Goal: Information Seeking & Learning: Learn about a topic

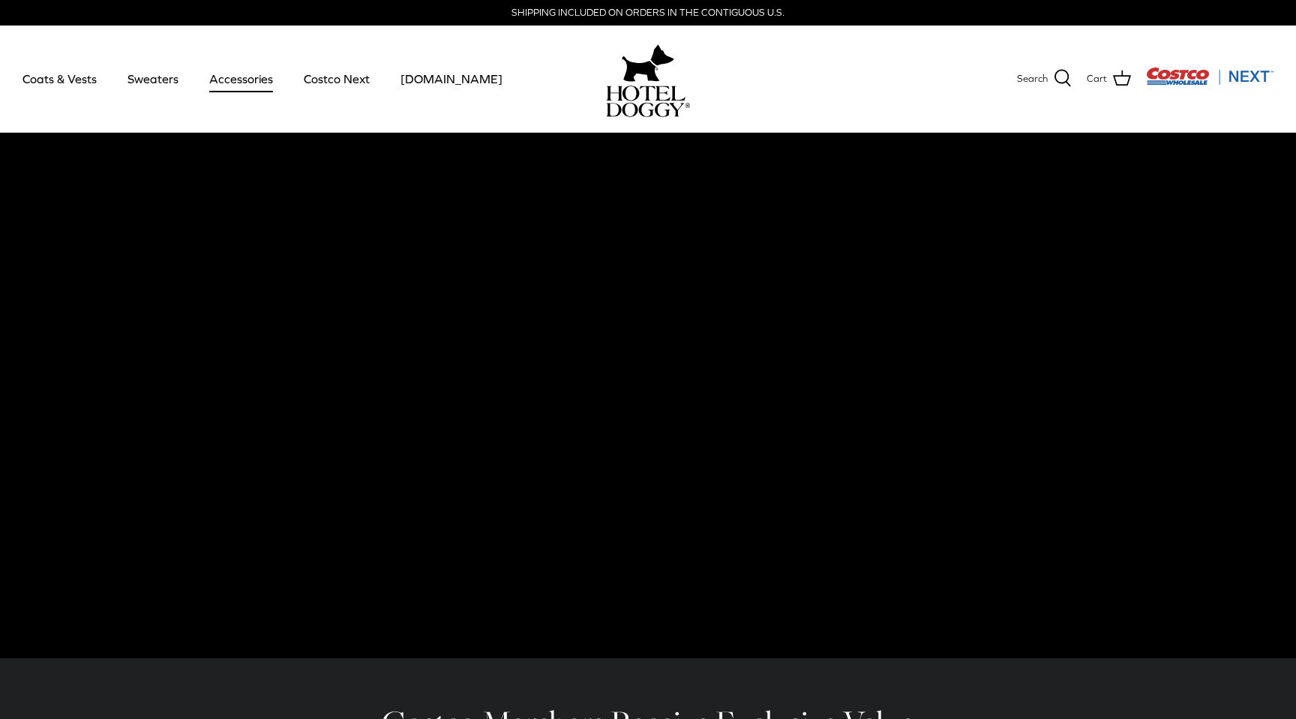
click at [227, 63] on link "Accessories" at bounding box center [241, 78] width 91 height 51
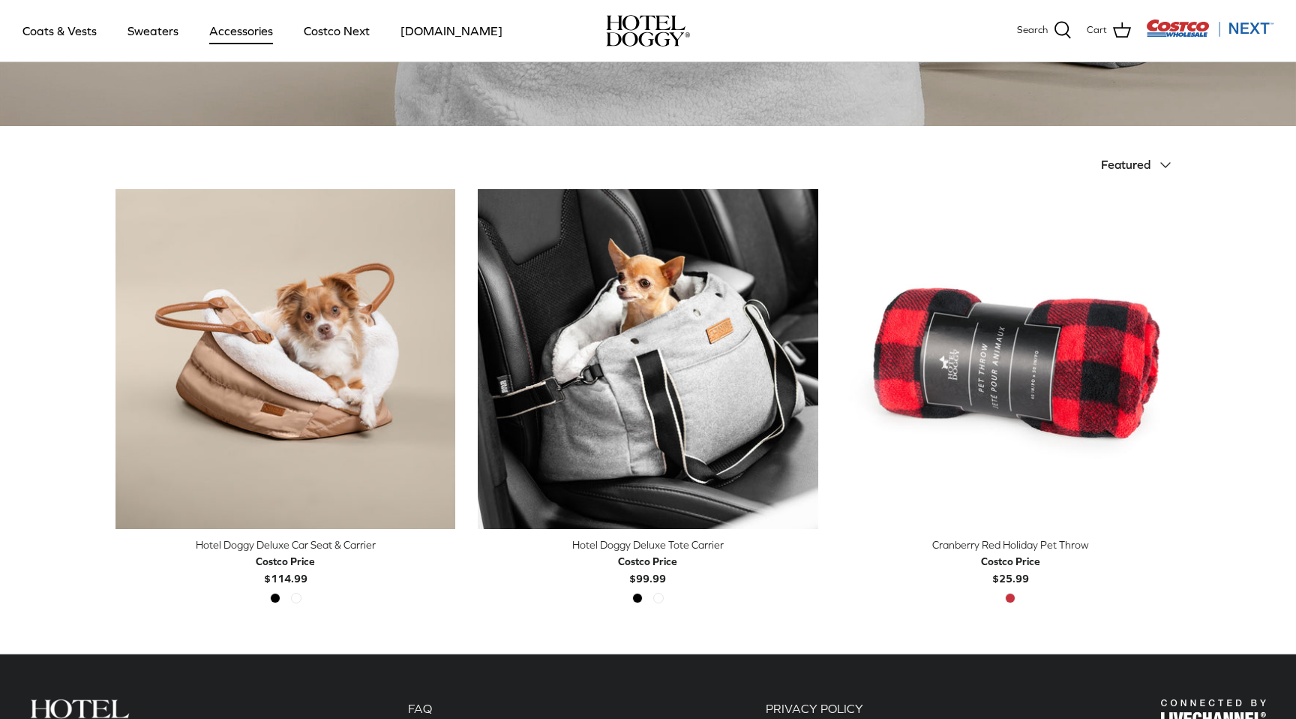
scroll to position [260, 0]
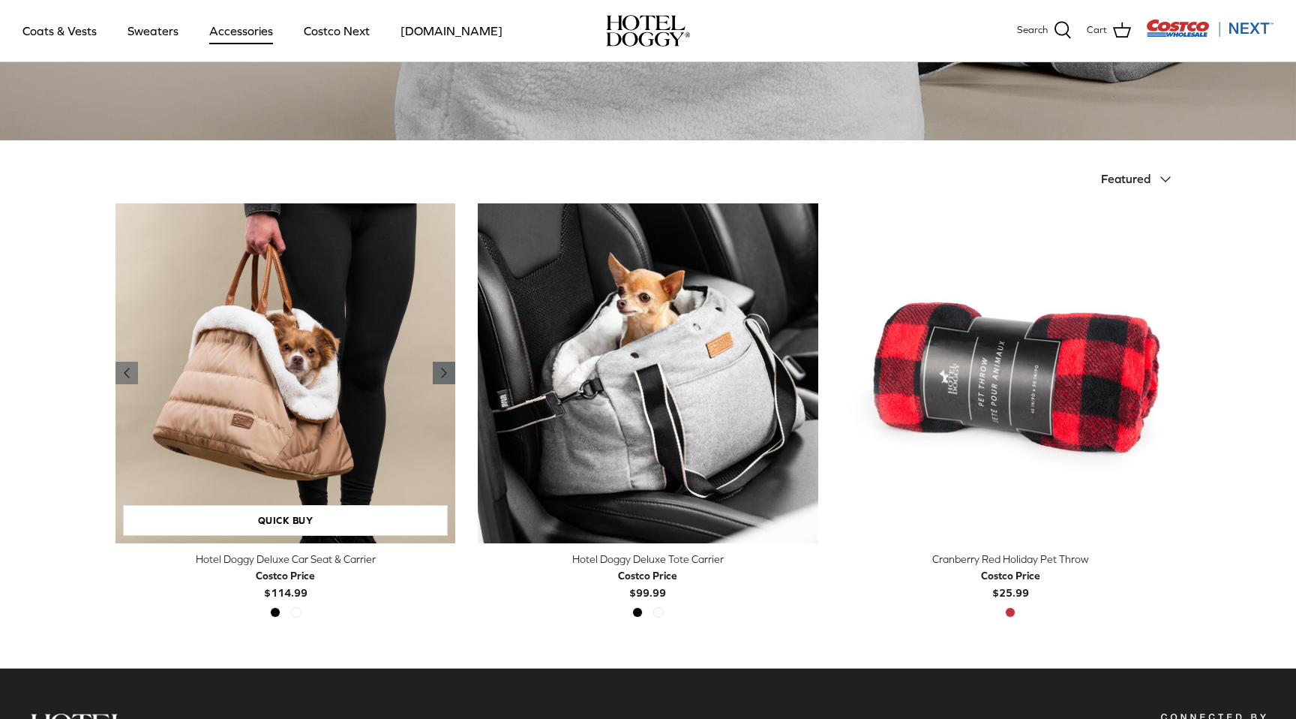
click at [443, 374] on polyline "Previous" at bounding box center [444, 372] width 5 height 9
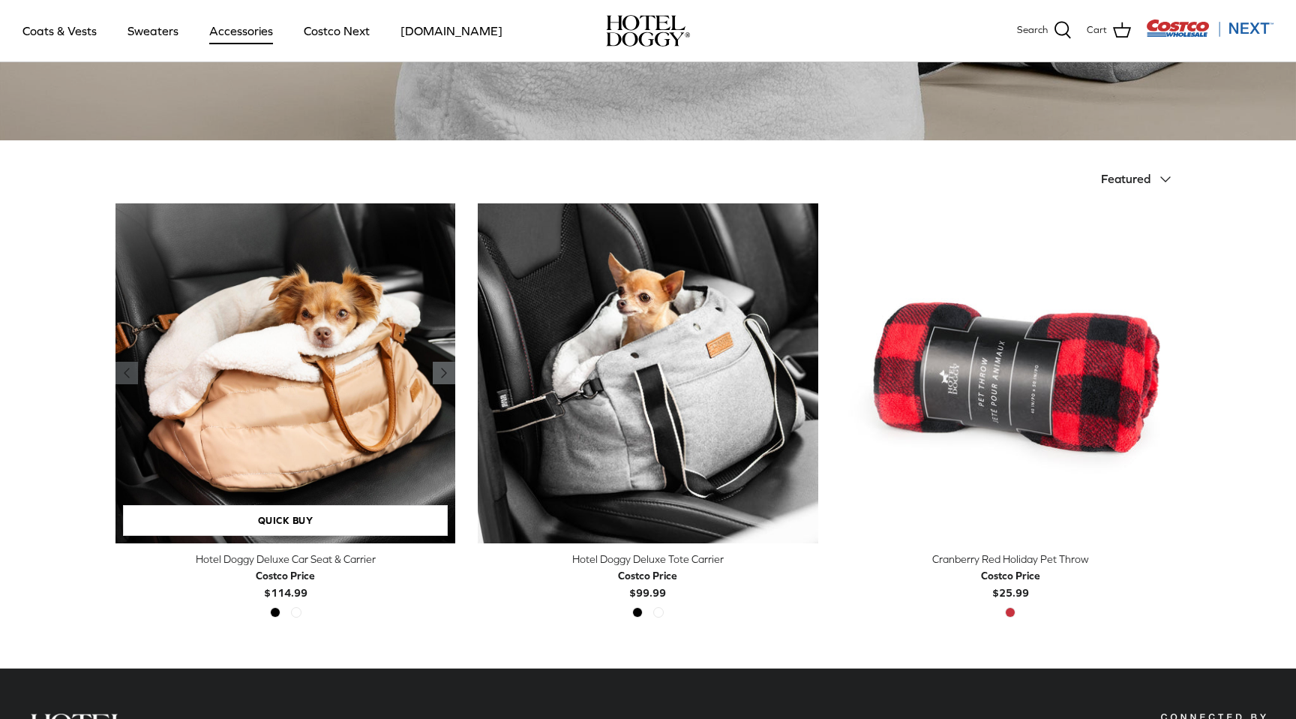
click at [443, 374] on polyline "Previous" at bounding box center [444, 372] width 5 height 9
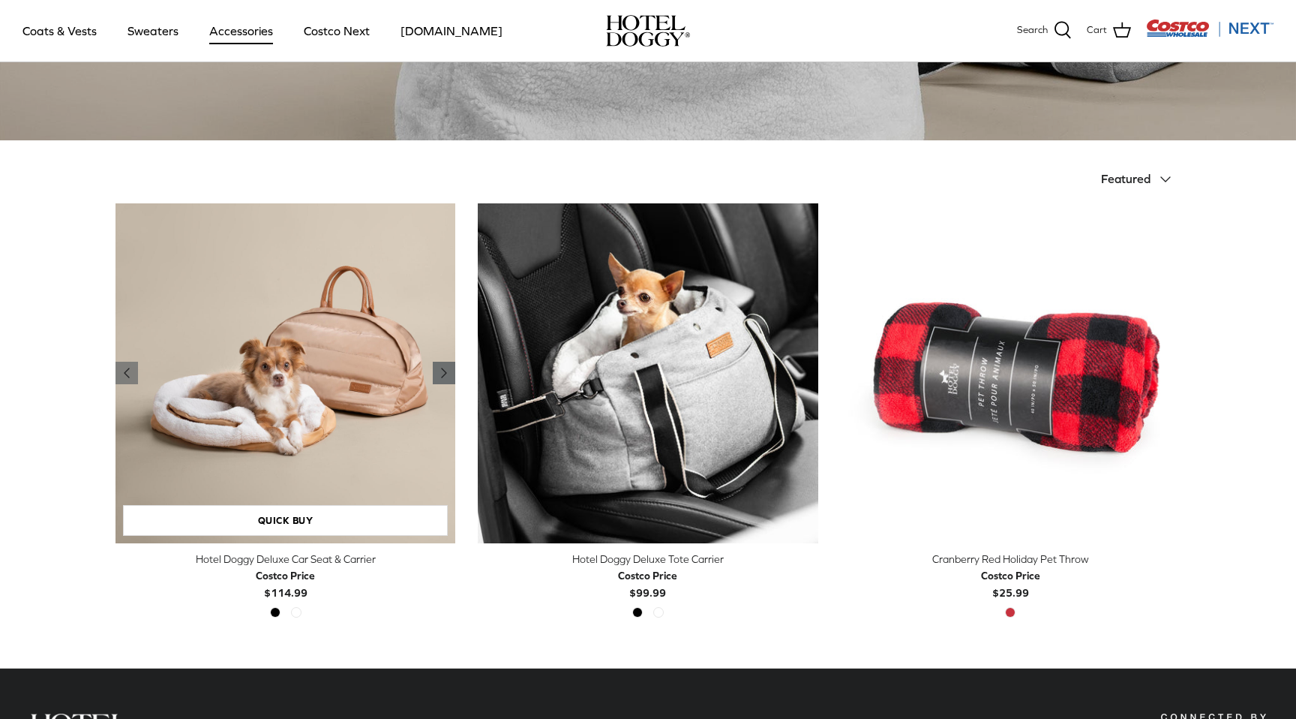
click at [443, 374] on polyline "Previous" at bounding box center [444, 372] width 5 height 9
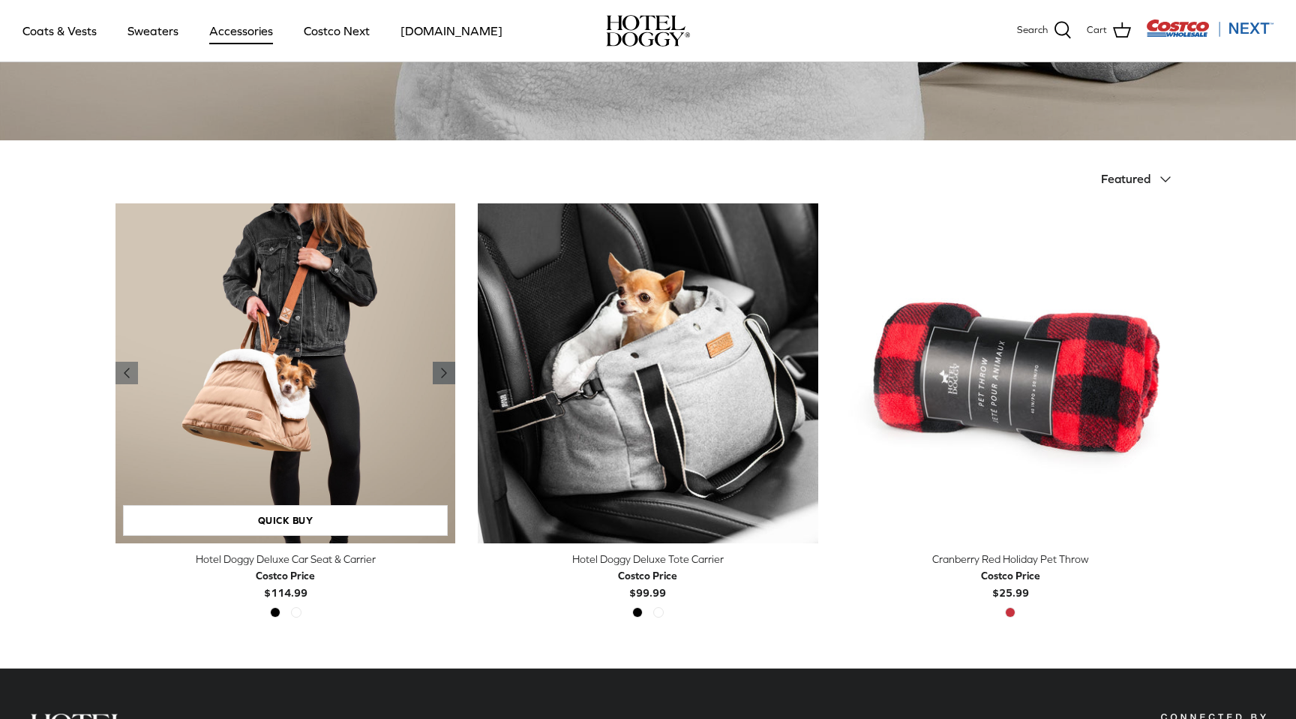
click at [443, 374] on polyline "Previous" at bounding box center [444, 372] width 5 height 9
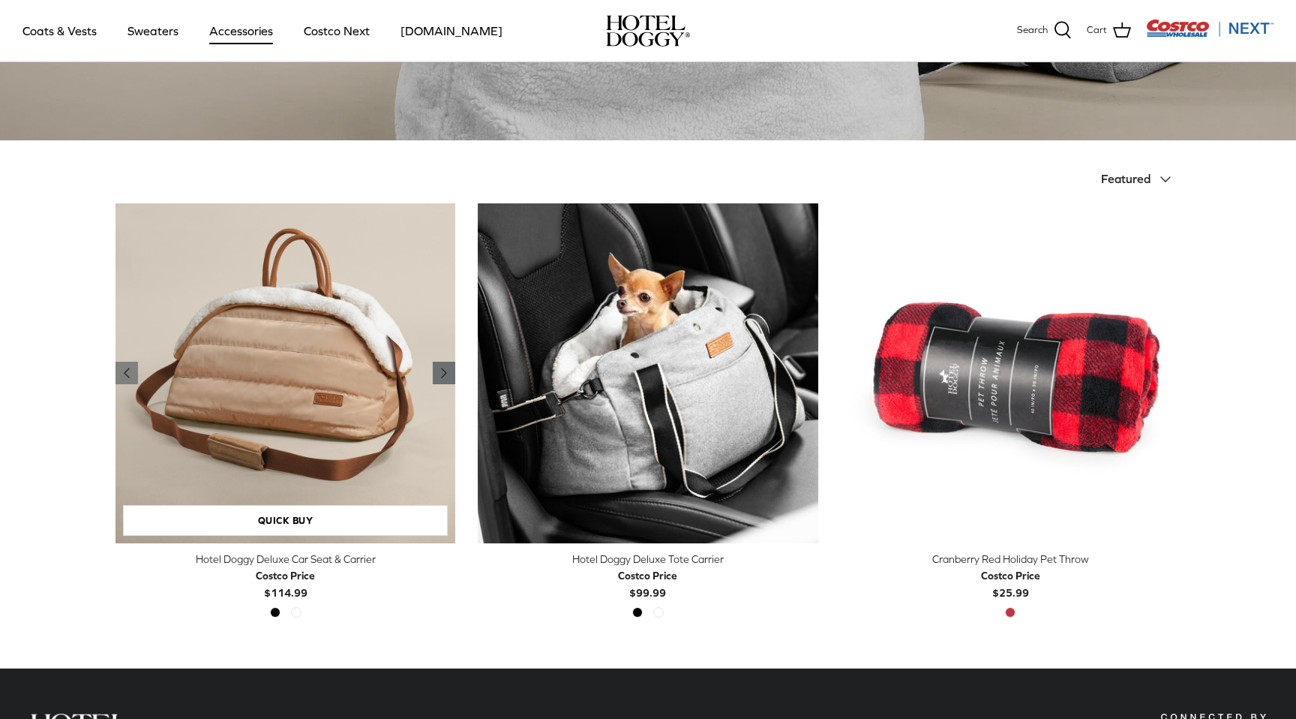
click at [443, 374] on polyline "Previous" at bounding box center [444, 372] width 5 height 9
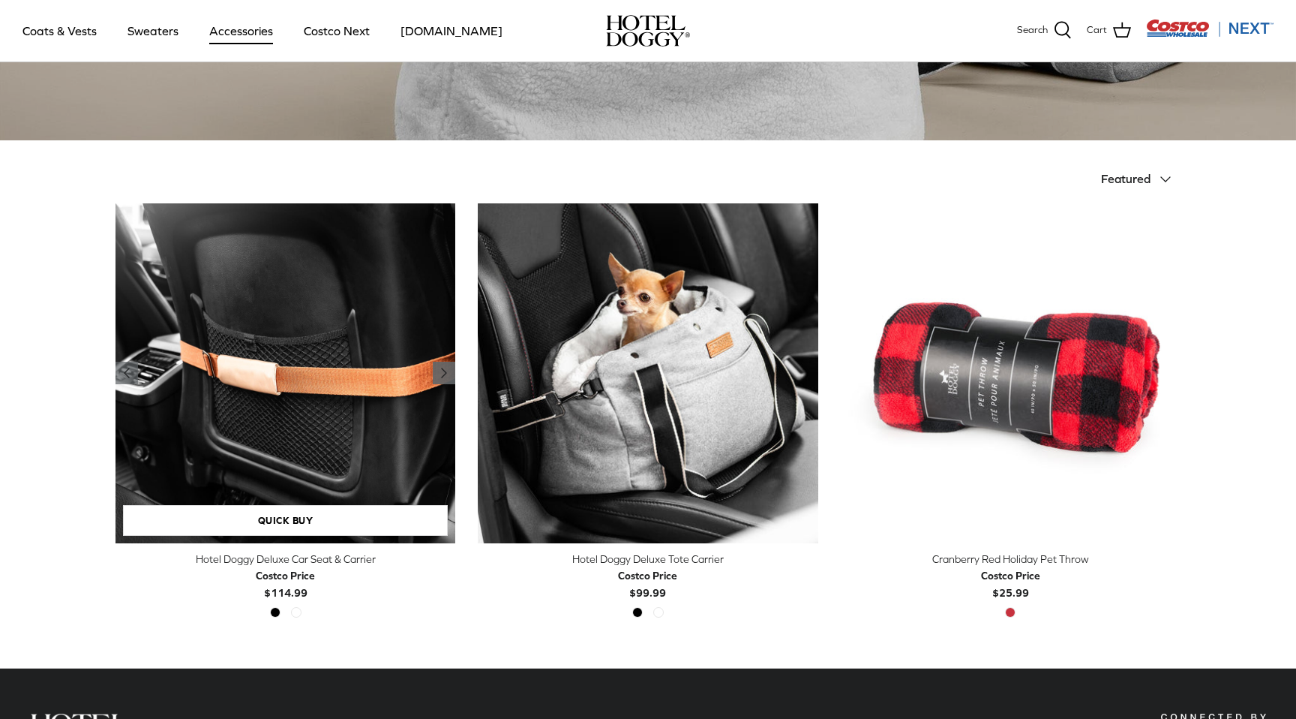
click at [443, 374] on polyline "Previous" at bounding box center [444, 372] width 5 height 9
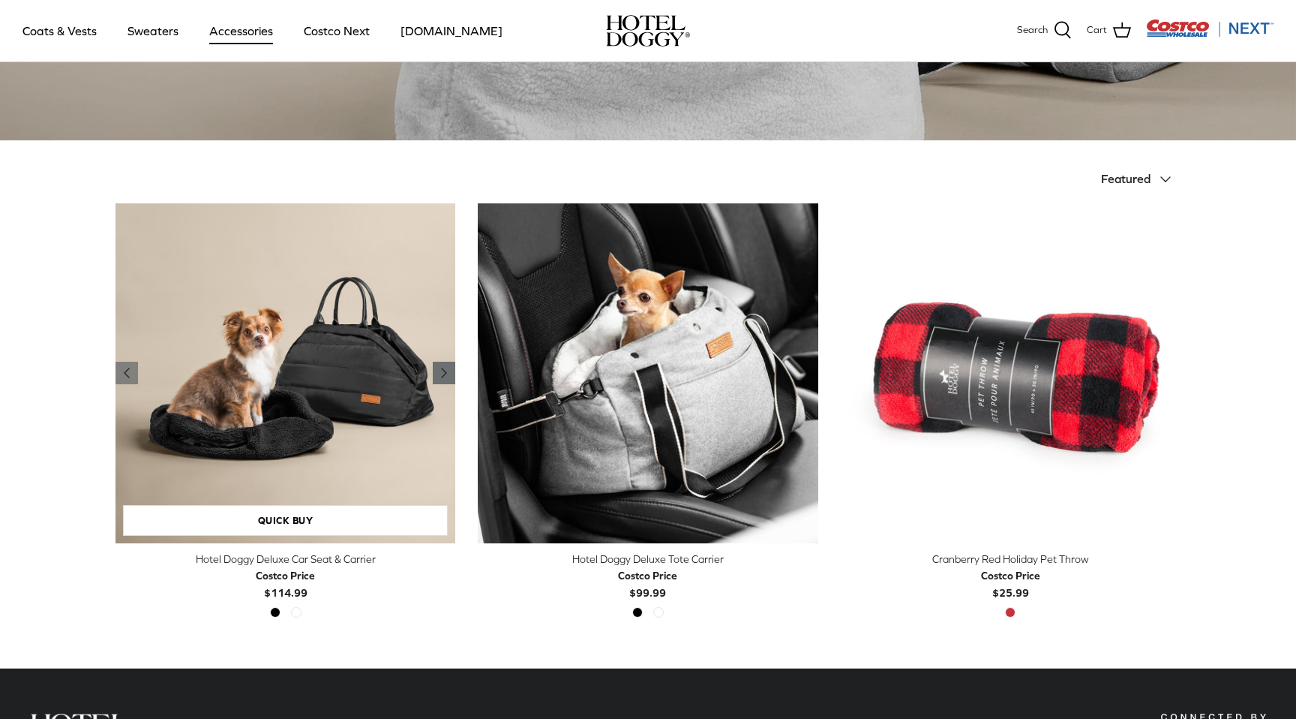
click at [443, 374] on polyline "Previous" at bounding box center [444, 372] width 5 height 9
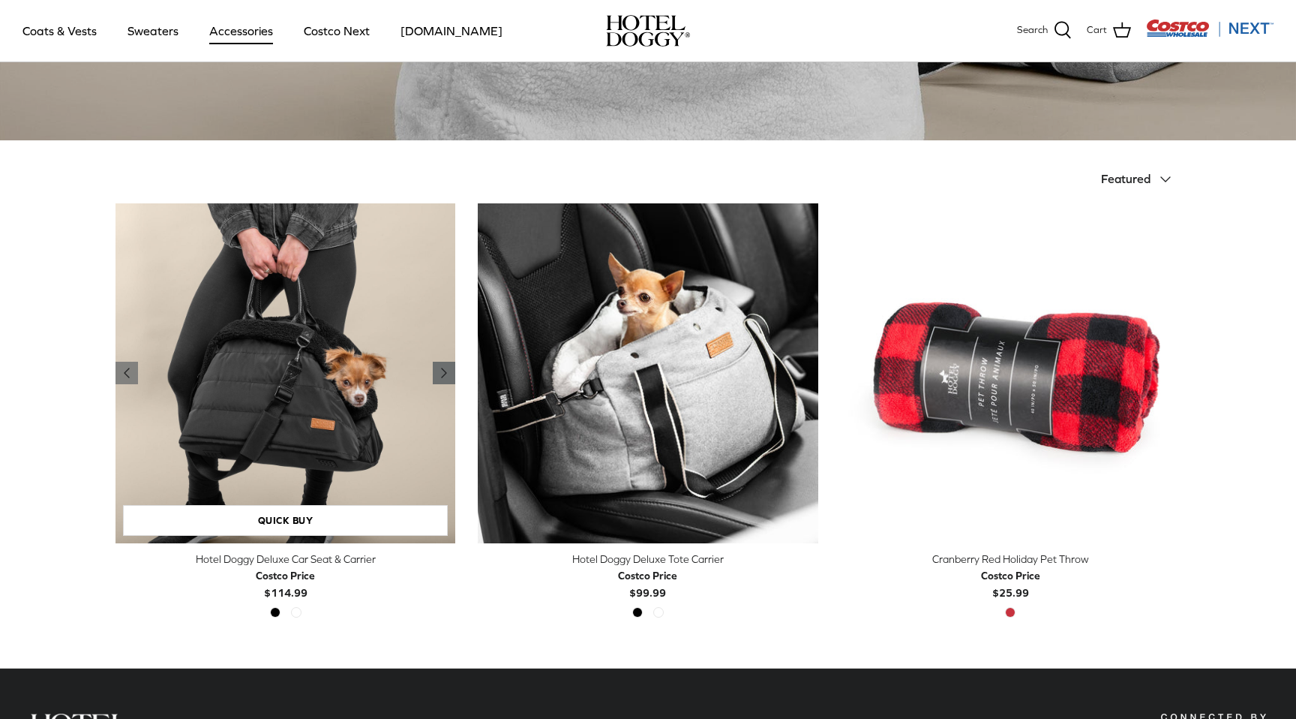
click at [443, 374] on polyline "Previous" at bounding box center [444, 372] width 5 height 9
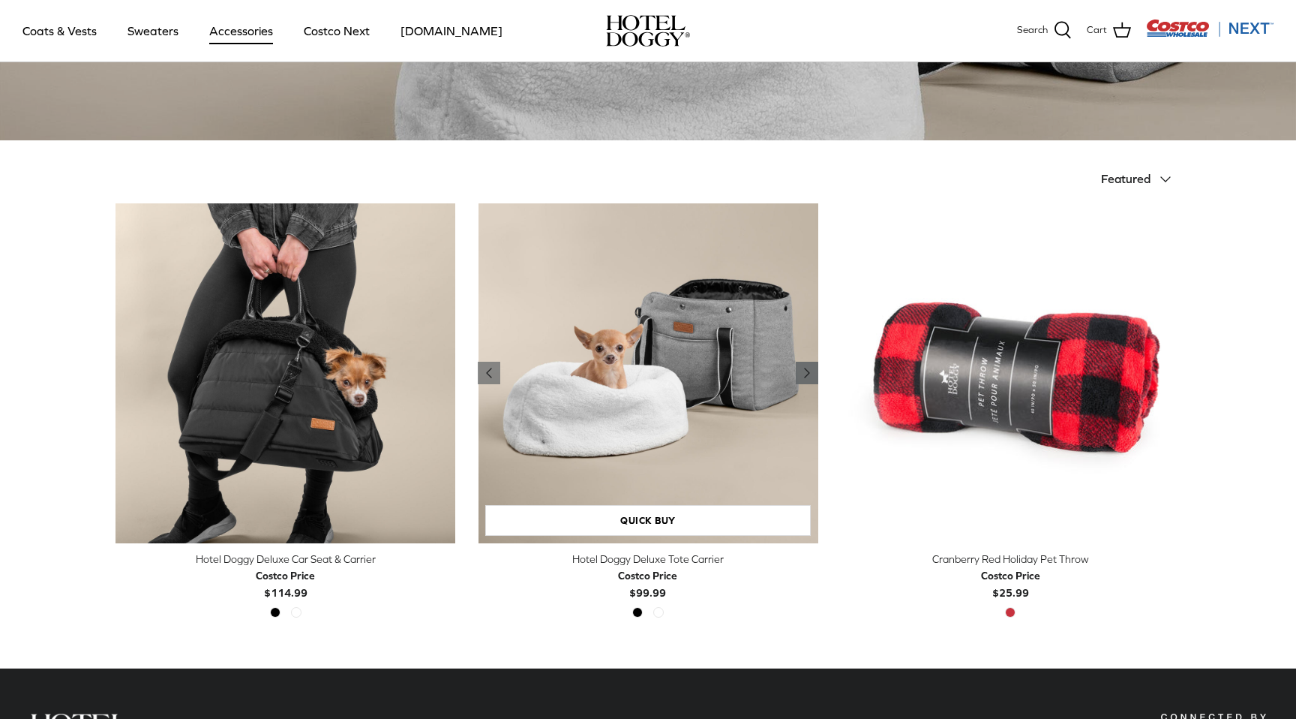
click at [809, 370] on icon "Right" at bounding box center [807, 373] width 18 height 18
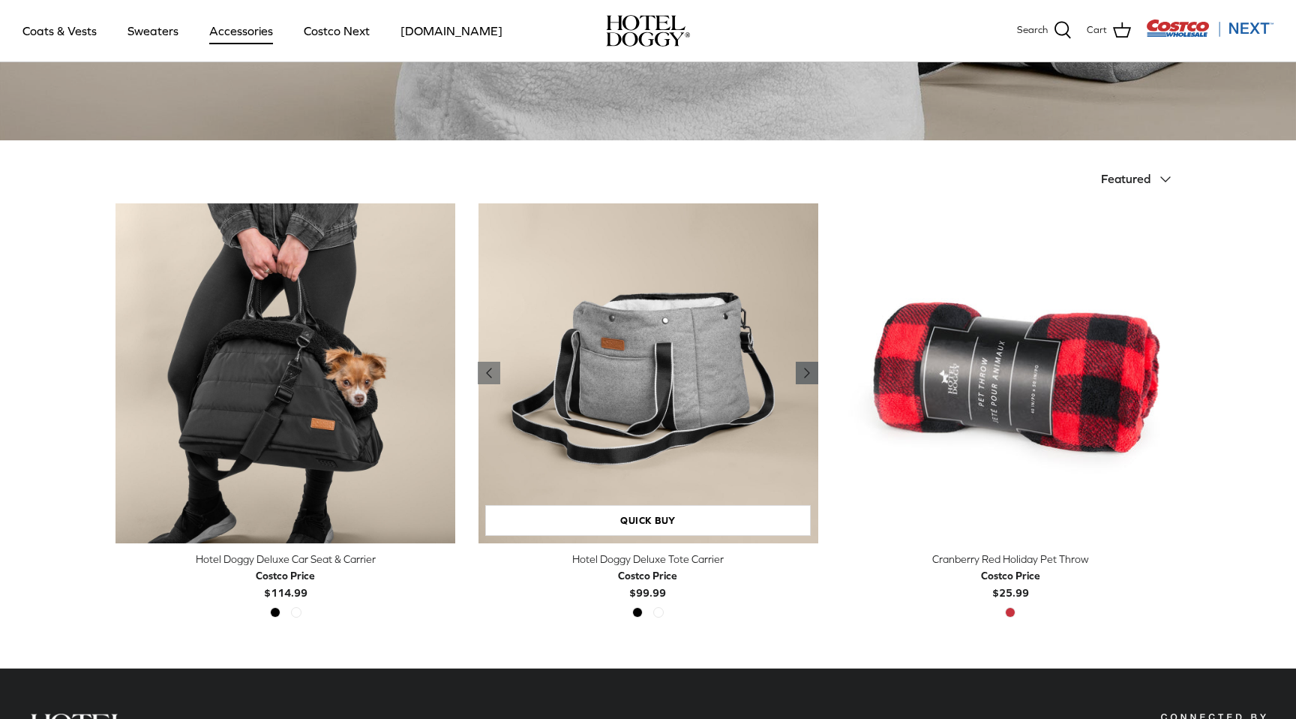
click at [809, 370] on icon "Right" at bounding box center [807, 373] width 18 height 18
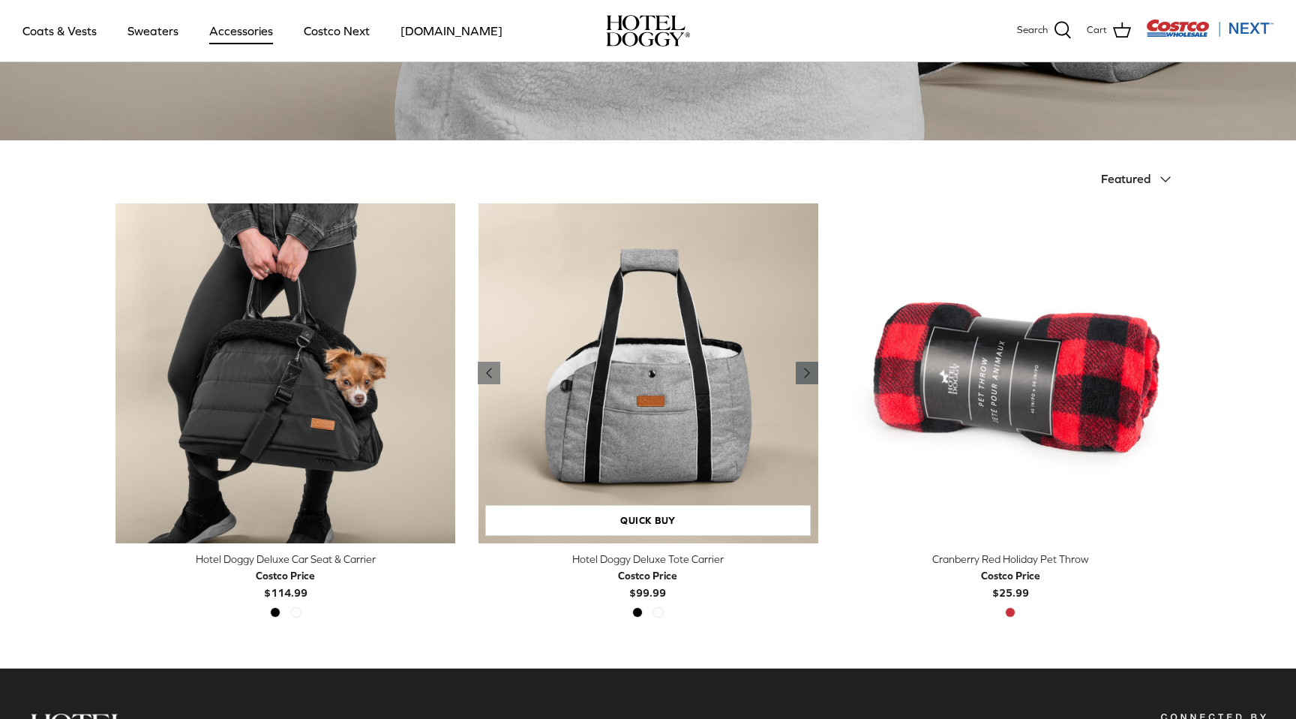
click at [809, 370] on icon "Right" at bounding box center [807, 373] width 18 height 18
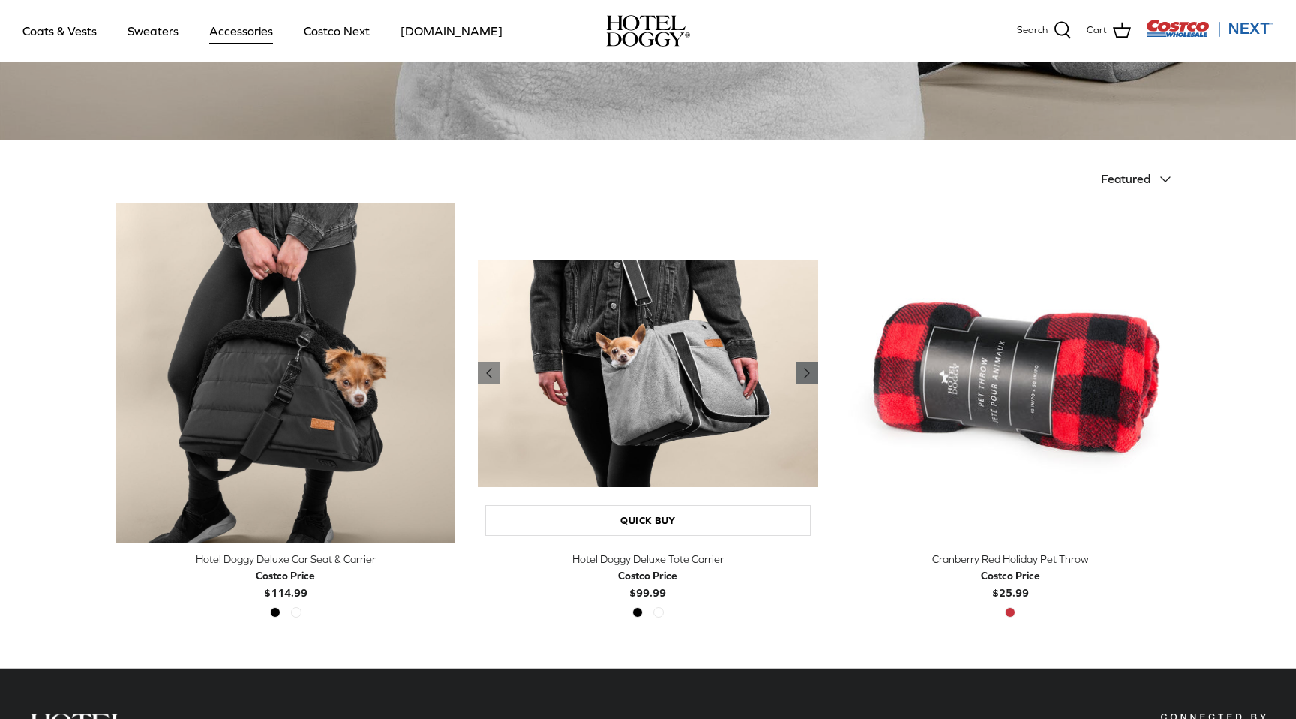
click at [809, 370] on icon "Right" at bounding box center [807, 373] width 18 height 18
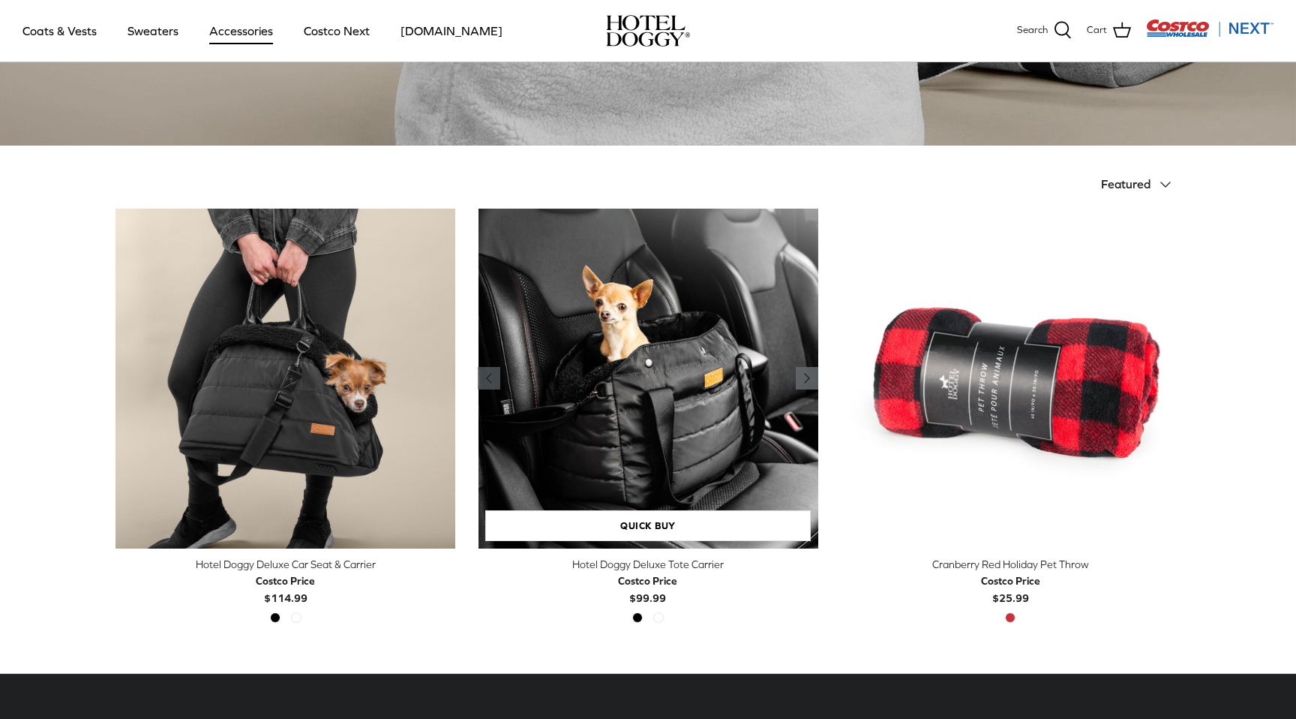
scroll to position [253, 0]
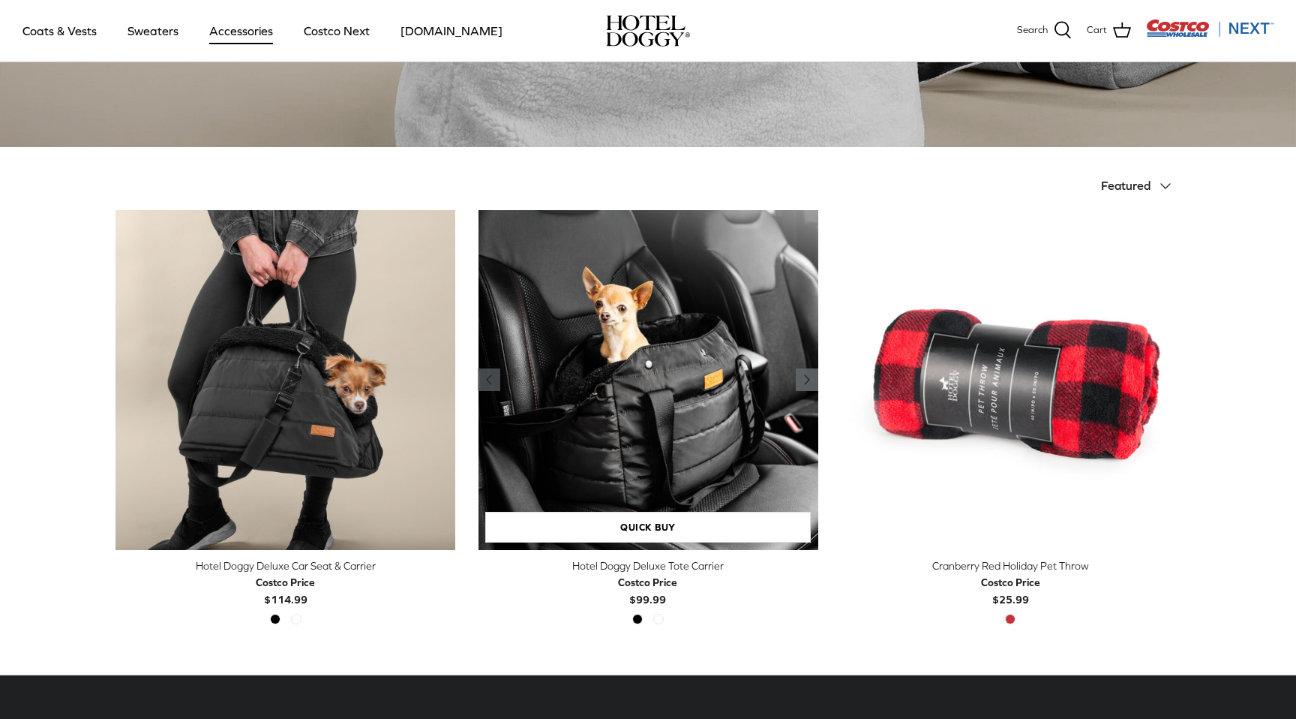
click at [796, 376] on link "Right" at bounding box center [807, 379] width 23 height 23
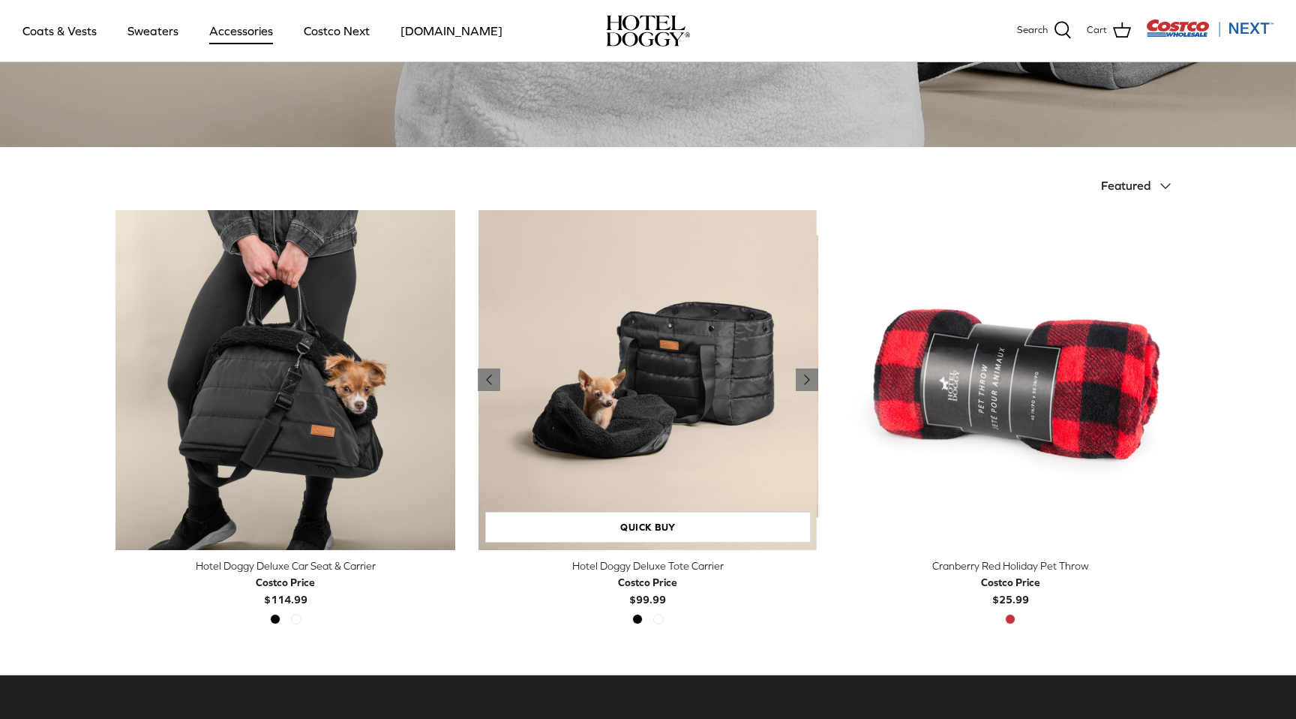
scroll to position [0, 0]
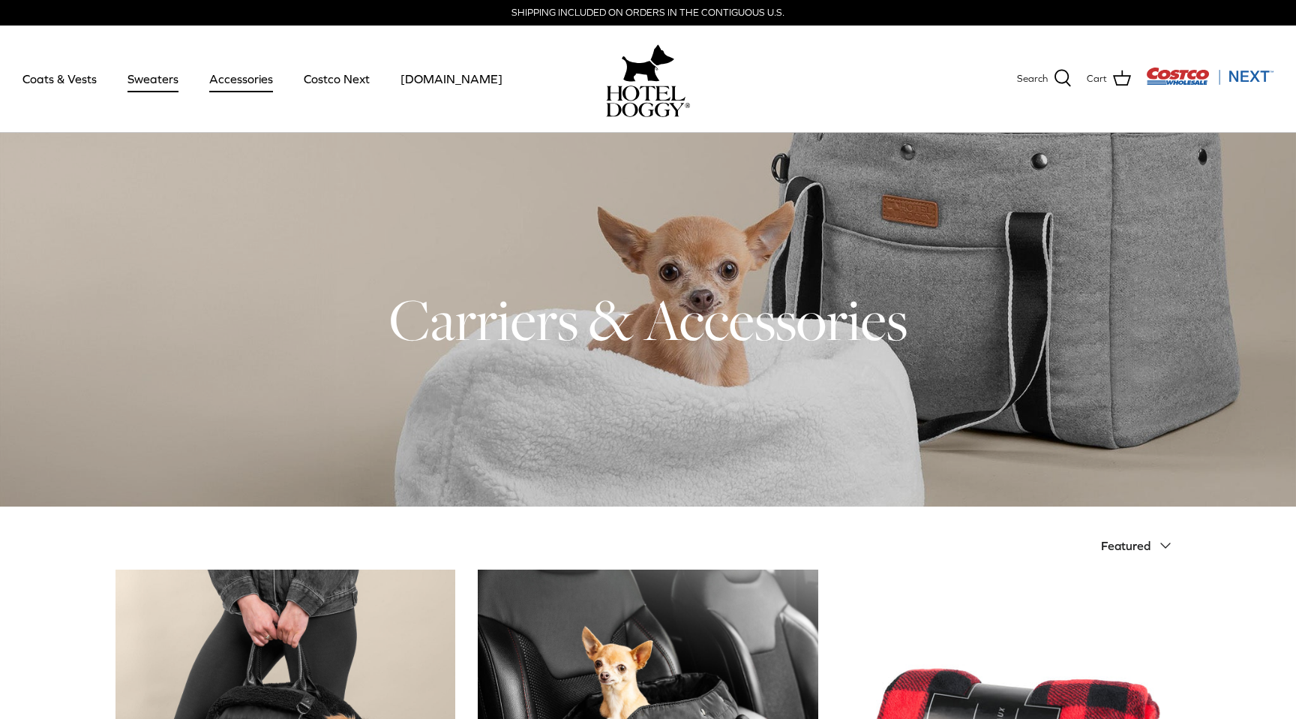
click at [164, 82] on link "Sweaters" at bounding box center [153, 78] width 78 height 51
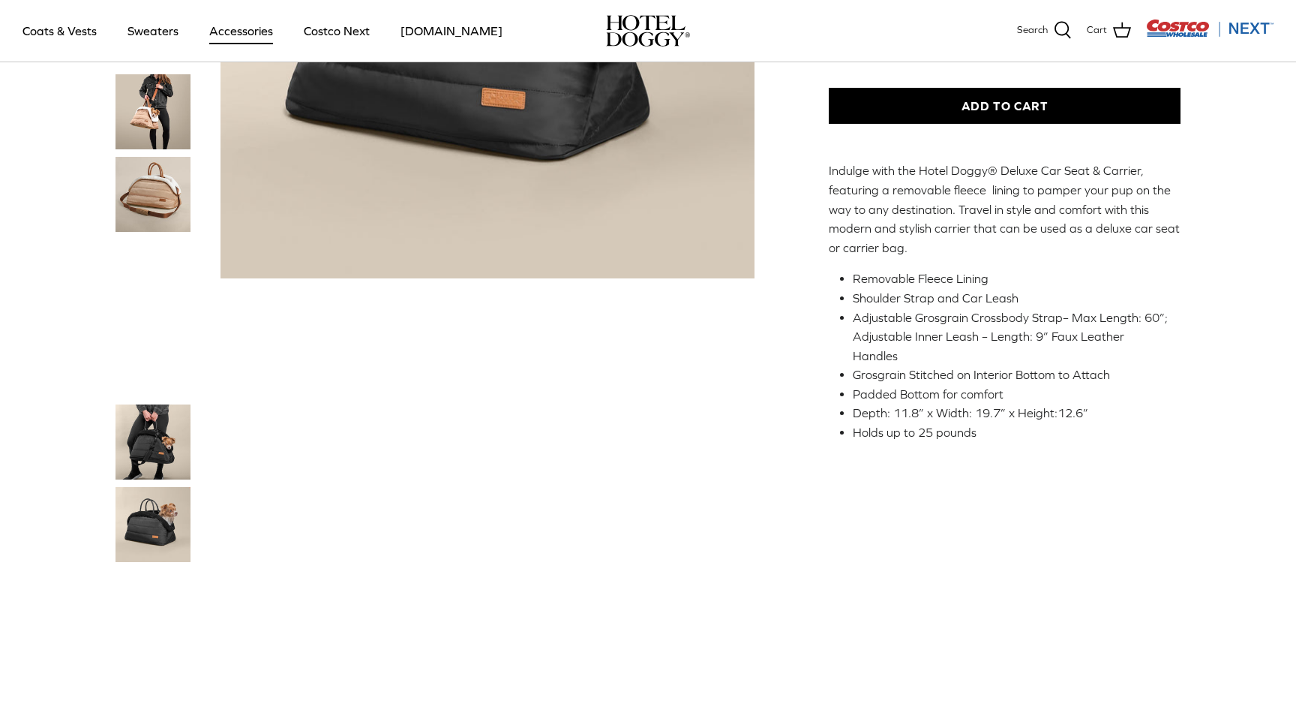
scroll to position [357, 0]
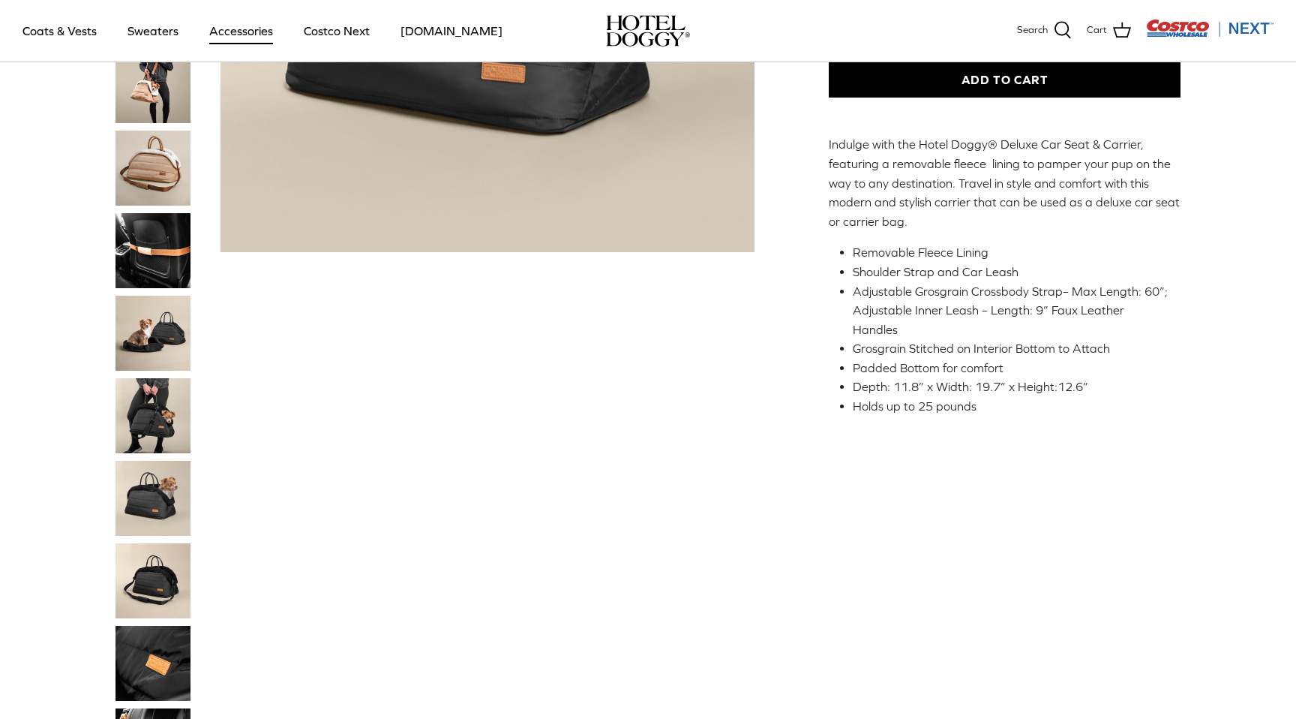
click at [146, 253] on img "Thumbnail Link" at bounding box center [153, 250] width 75 height 75
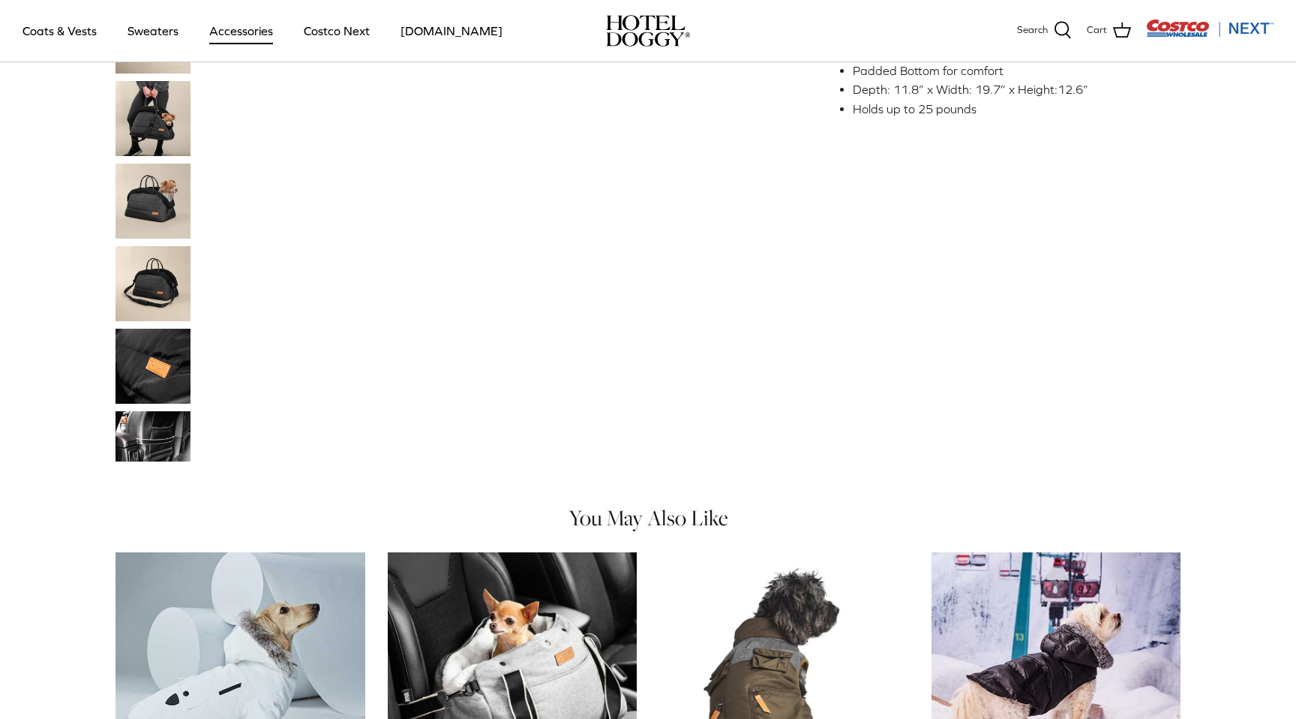
scroll to position [657, 0]
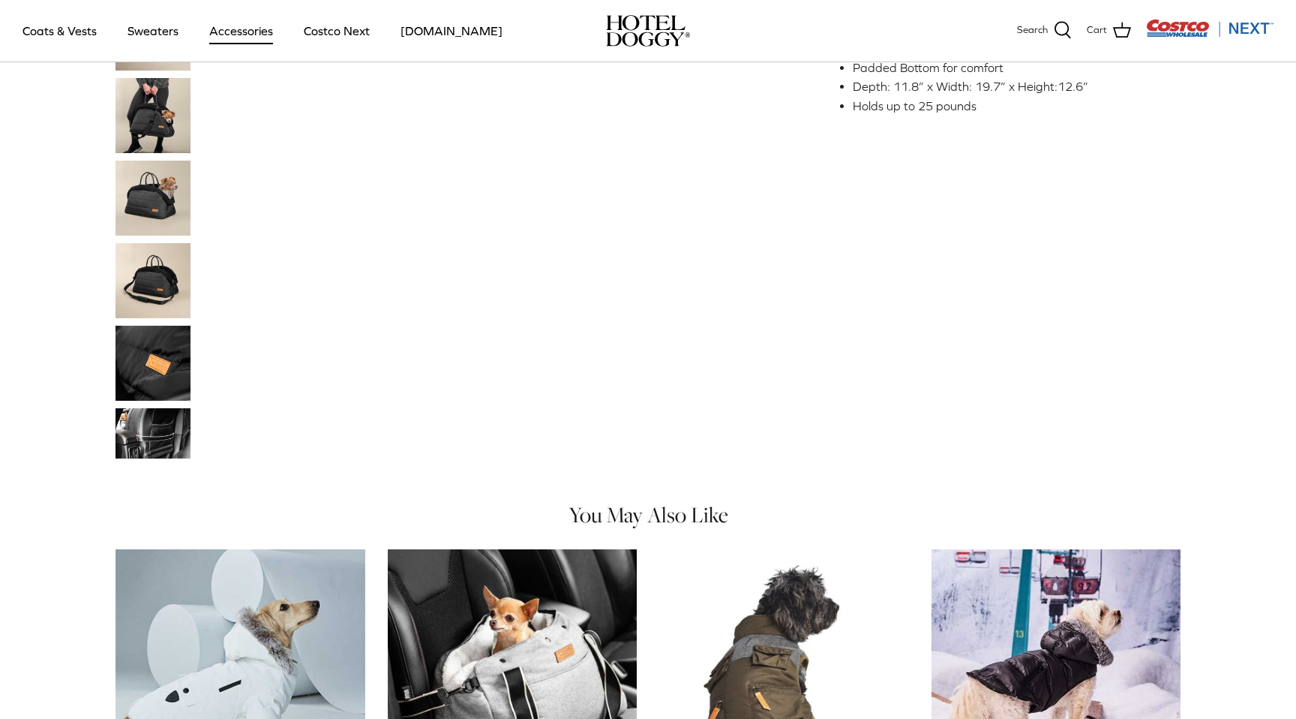
click at [179, 449] on img "Thumbnail Link" at bounding box center [153, 433] width 75 height 50
click at [151, 427] on img "Thumbnail Link" at bounding box center [153, 433] width 75 height 50
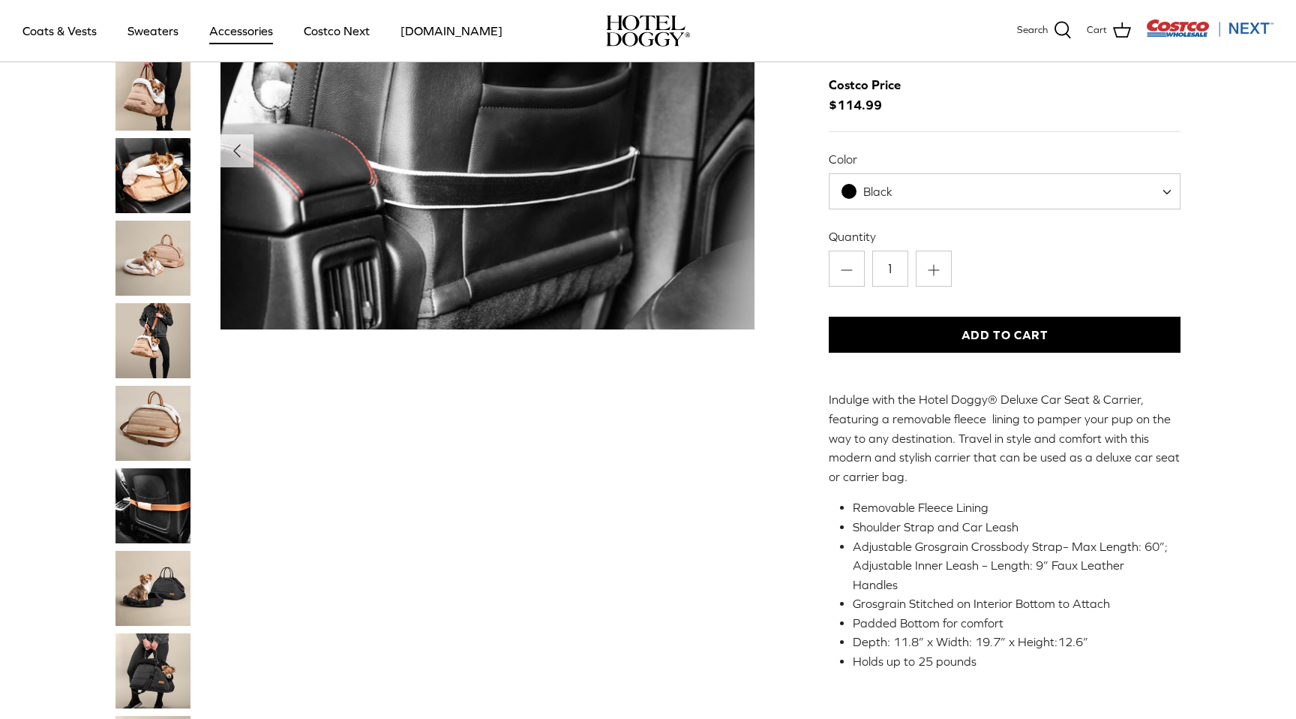
scroll to position [0, 0]
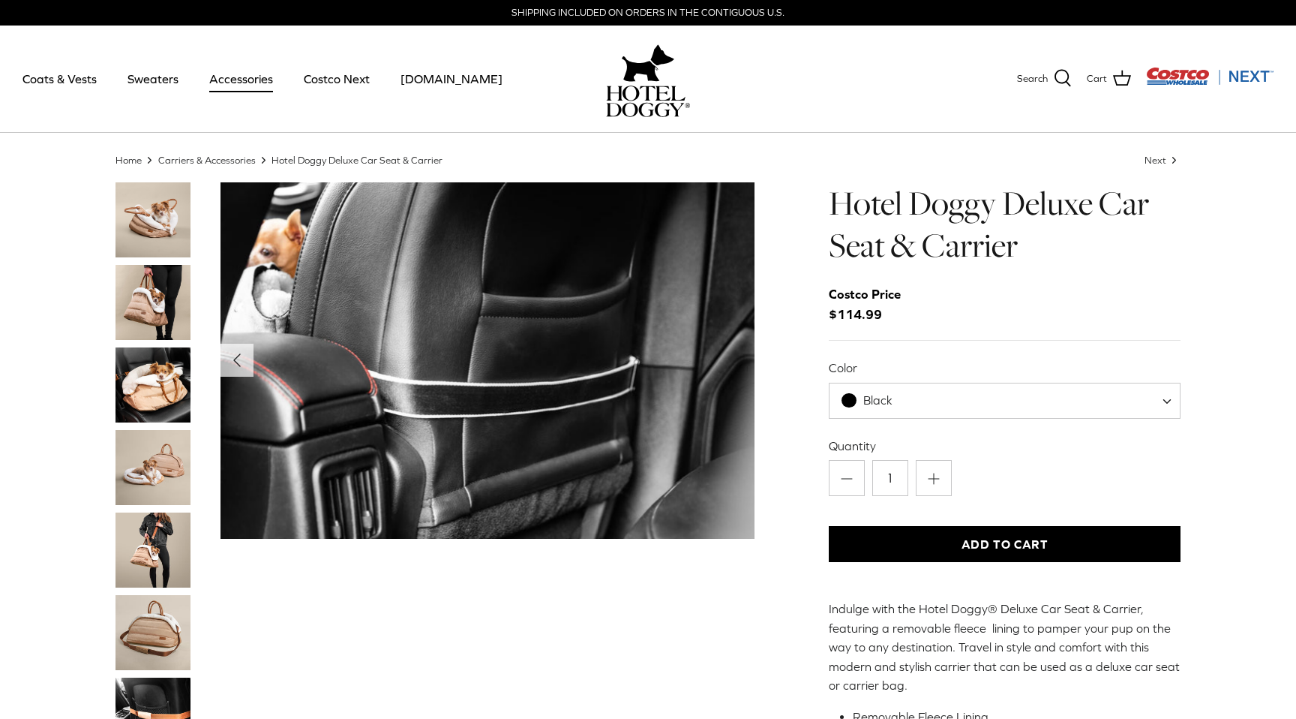
click at [154, 221] on img "Thumbnail Link" at bounding box center [153, 219] width 75 height 75
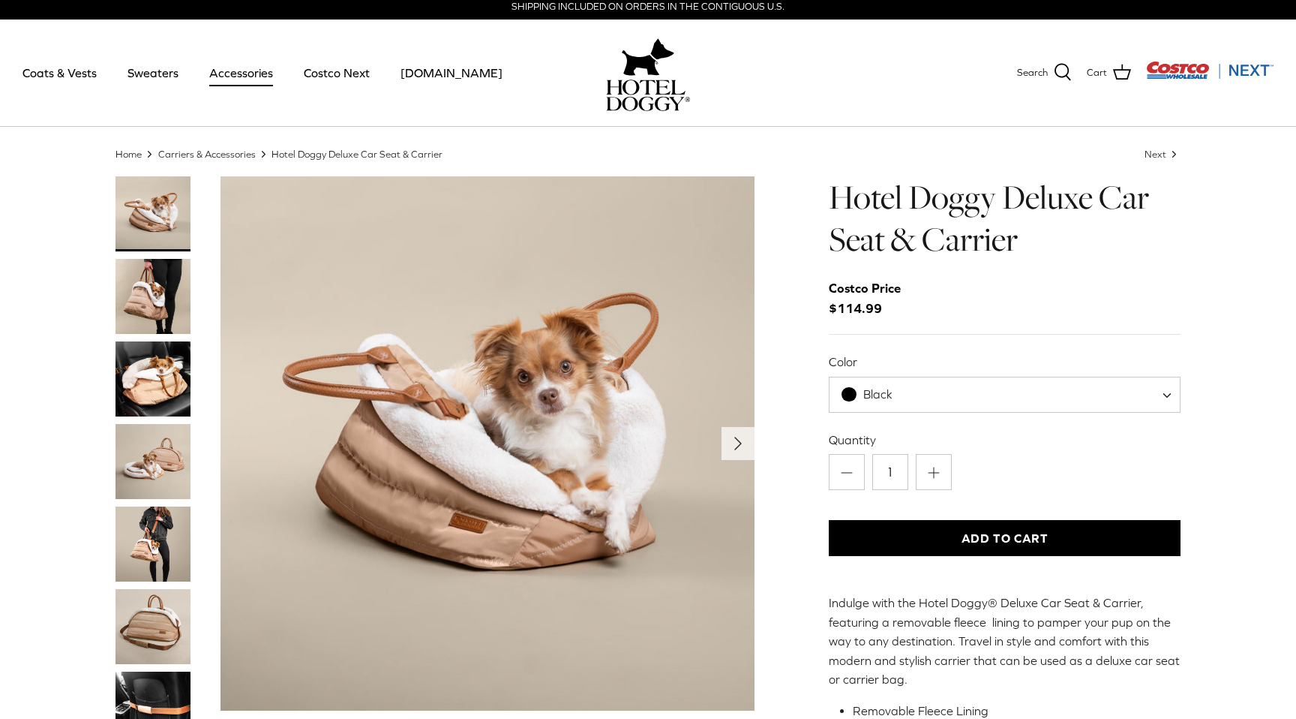
scroll to position [7, 0]
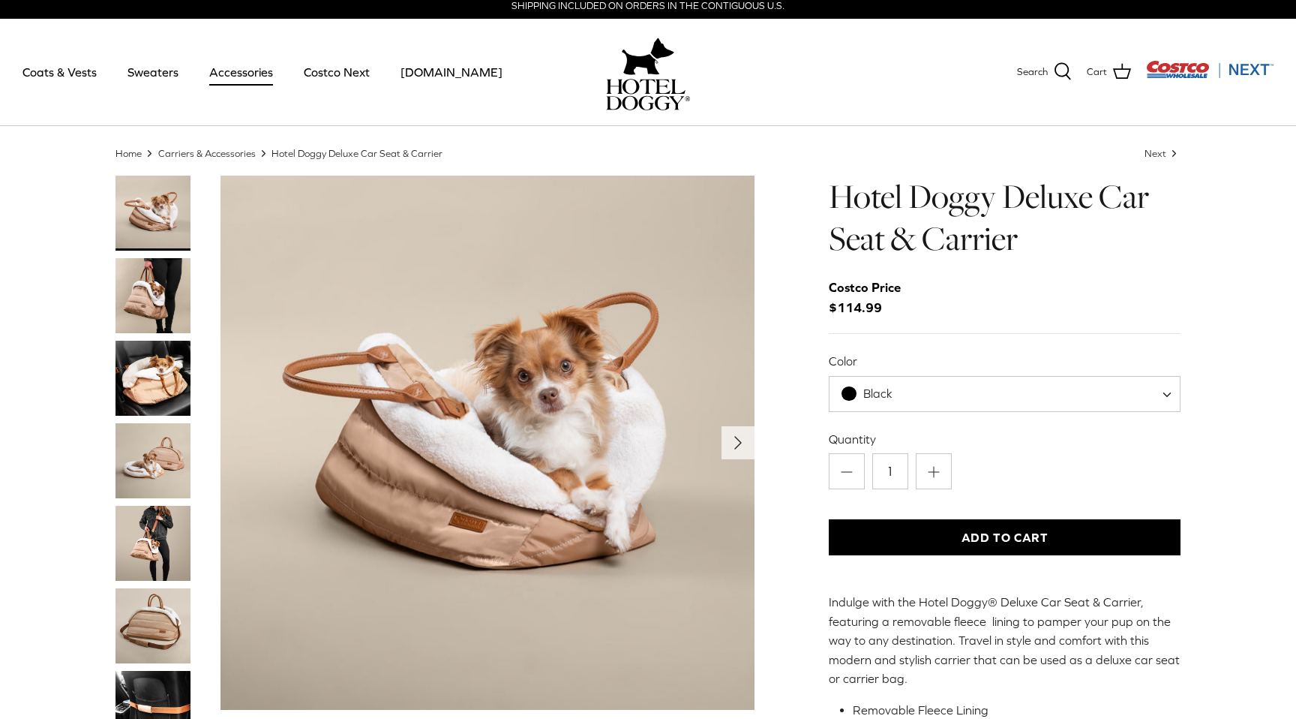
click at [148, 308] on img "Thumbnail Link" at bounding box center [153, 295] width 75 height 75
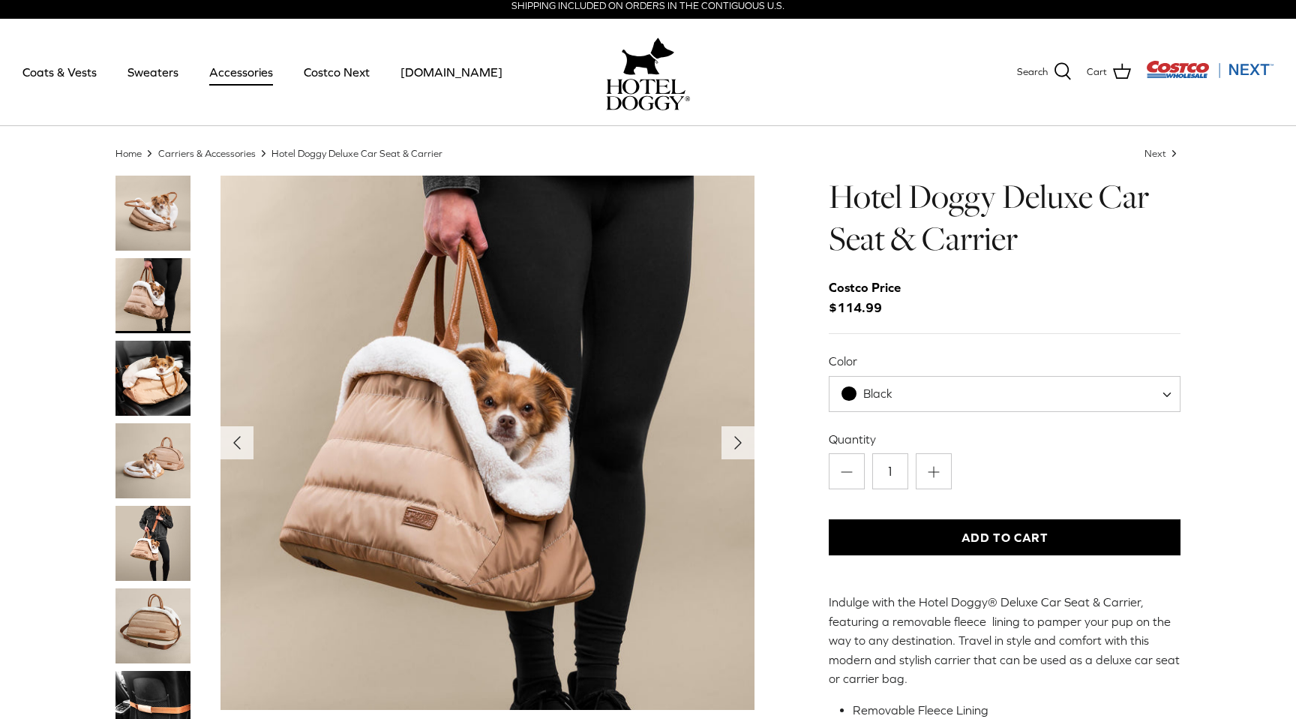
click at [152, 395] on img "Thumbnail Link" at bounding box center [153, 378] width 75 height 75
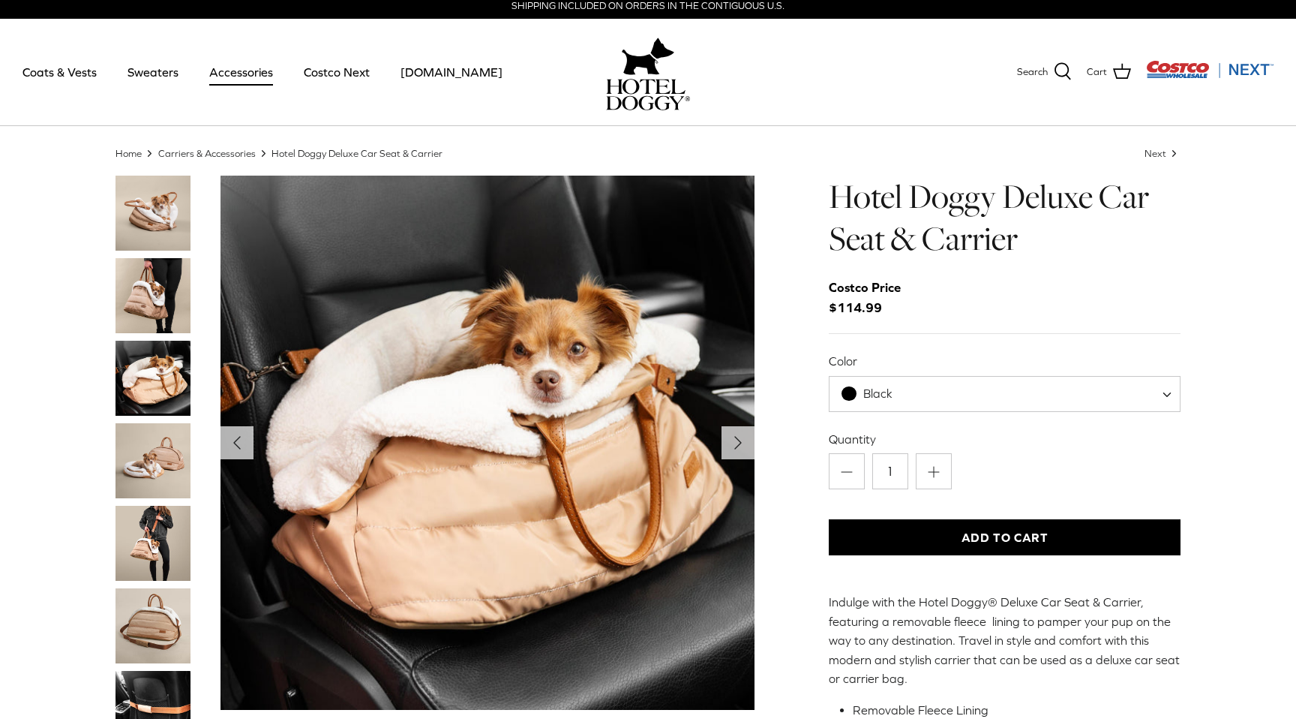
click at [150, 515] on img "Thumbnail Link" at bounding box center [153, 543] width 75 height 75
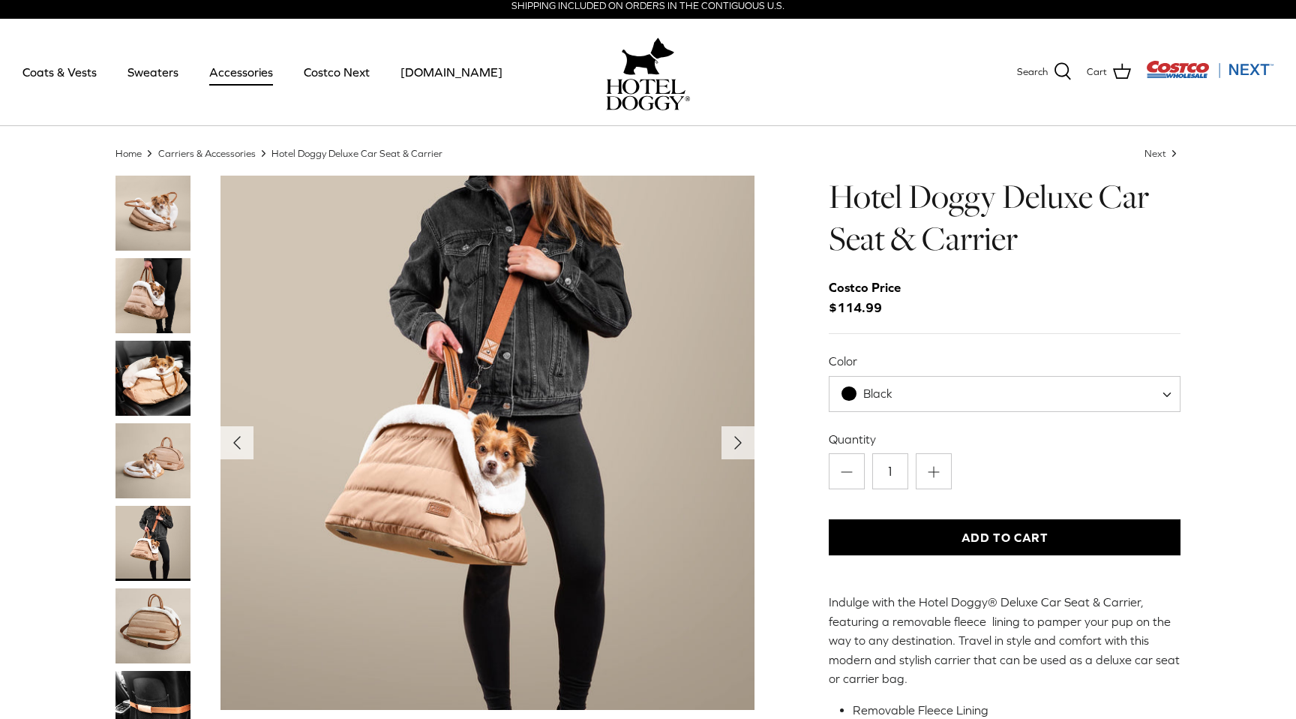
click at [145, 371] on img "Thumbnail Link" at bounding box center [153, 378] width 75 height 75
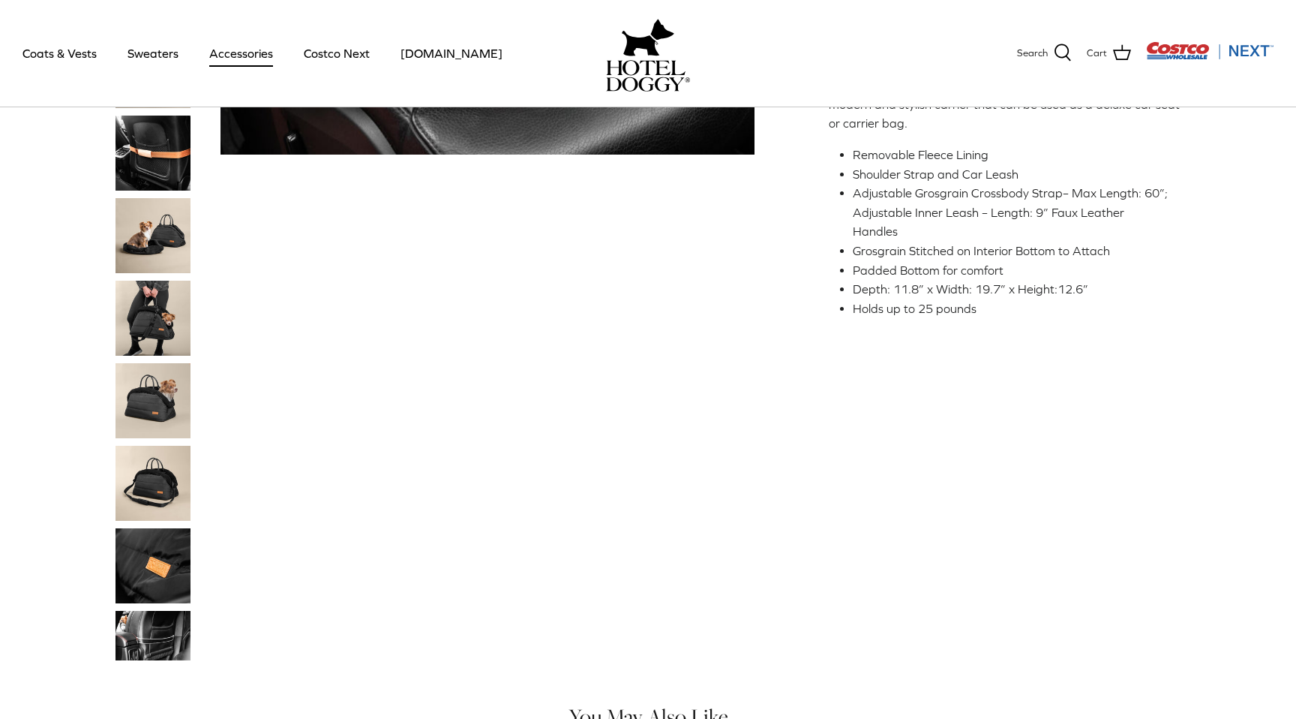
scroll to position [962, 0]
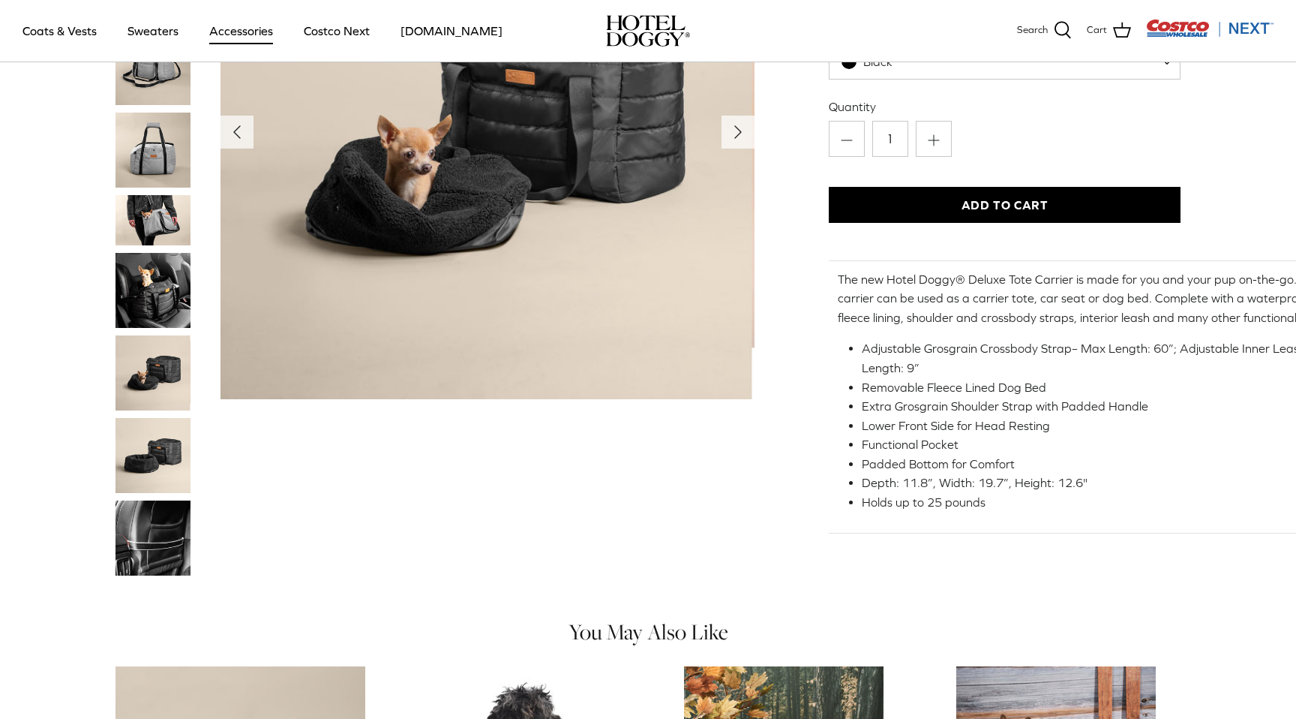
scroll to position [236, 0]
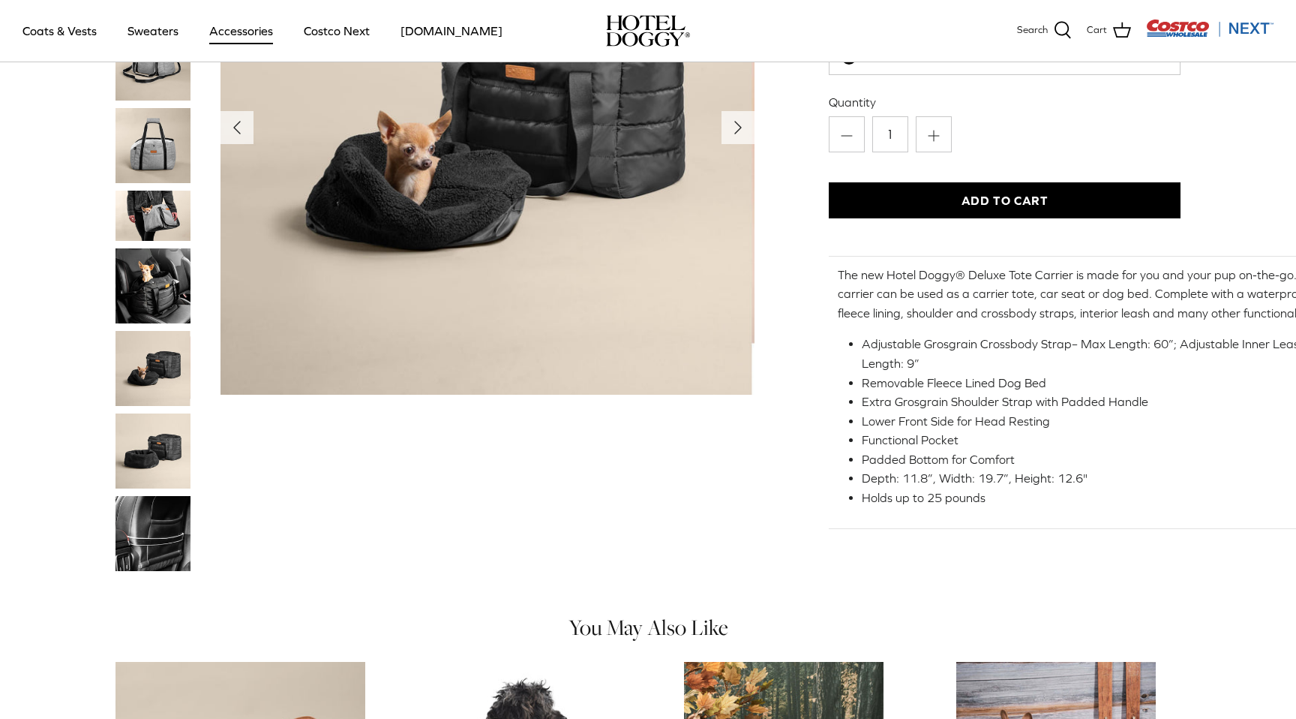
click at [172, 521] on img "Thumbnail Link" at bounding box center [153, 533] width 75 height 75
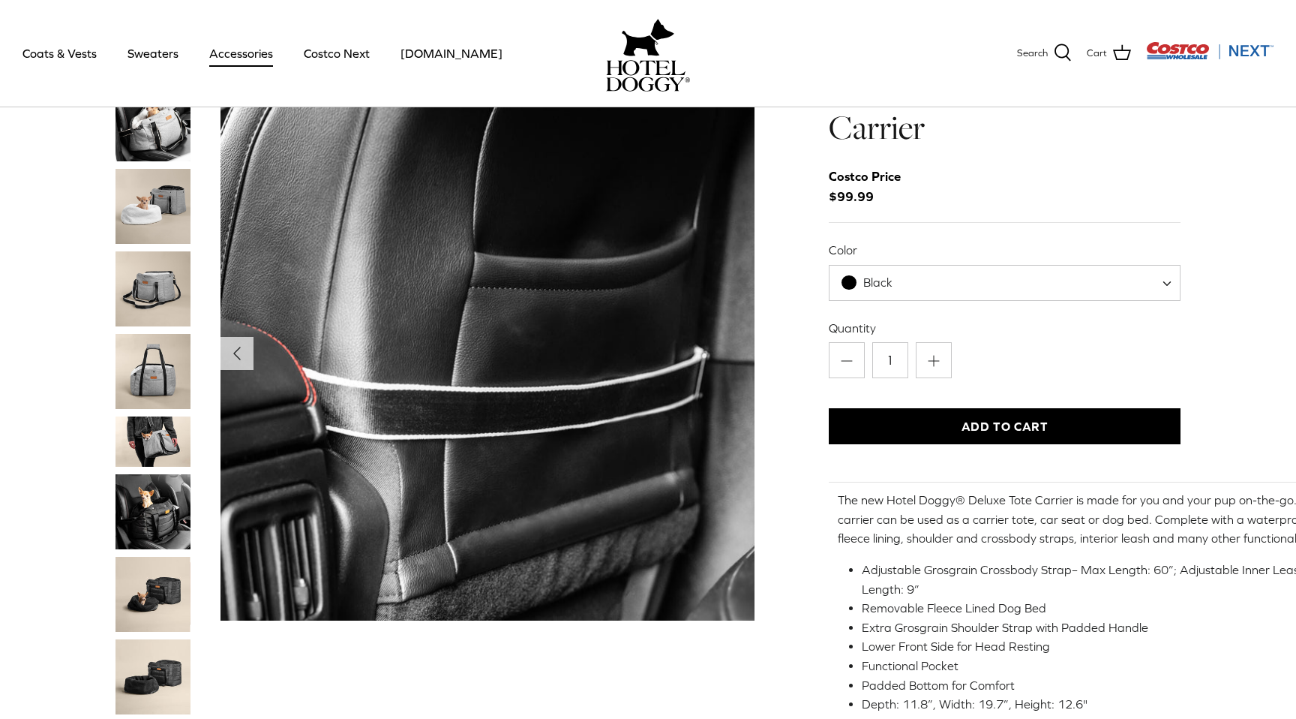
scroll to position [0, 0]
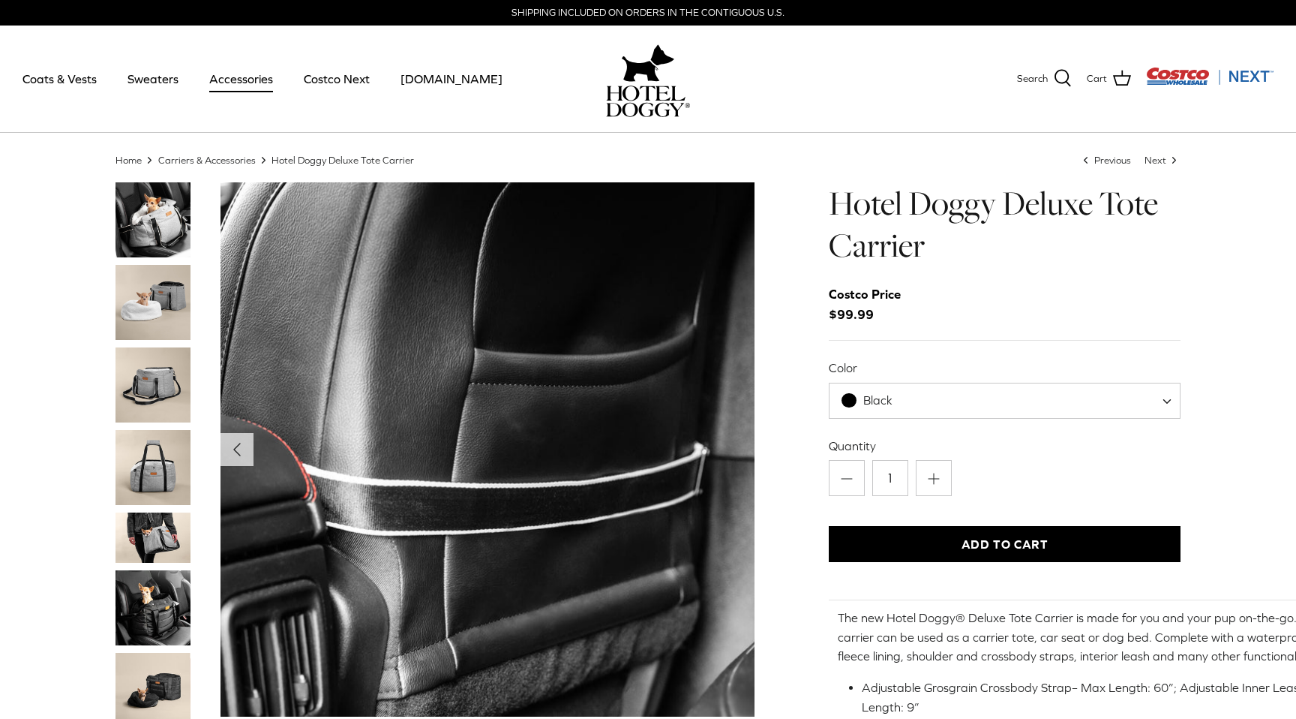
click at [148, 216] on img "Thumbnail Link" at bounding box center [153, 219] width 75 height 75
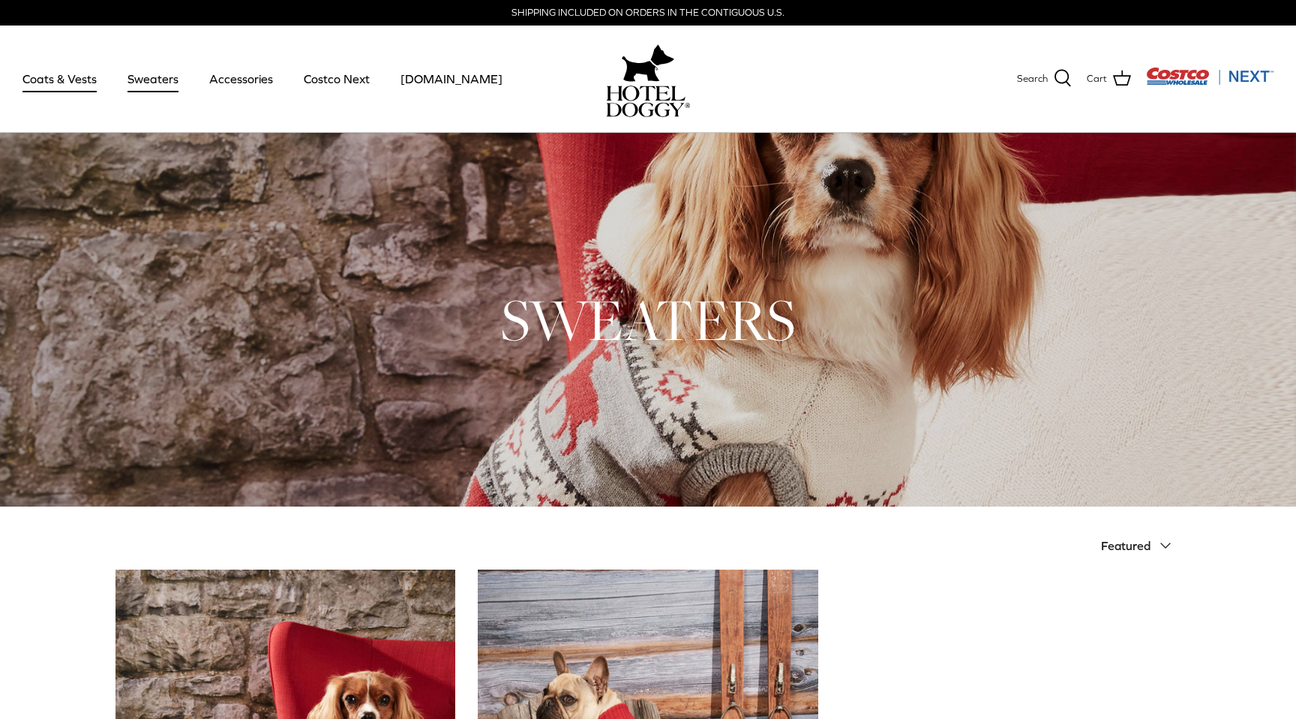
click at [53, 82] on link "Coats & Vests" at bounding box center [59, 78] width 101 height 51
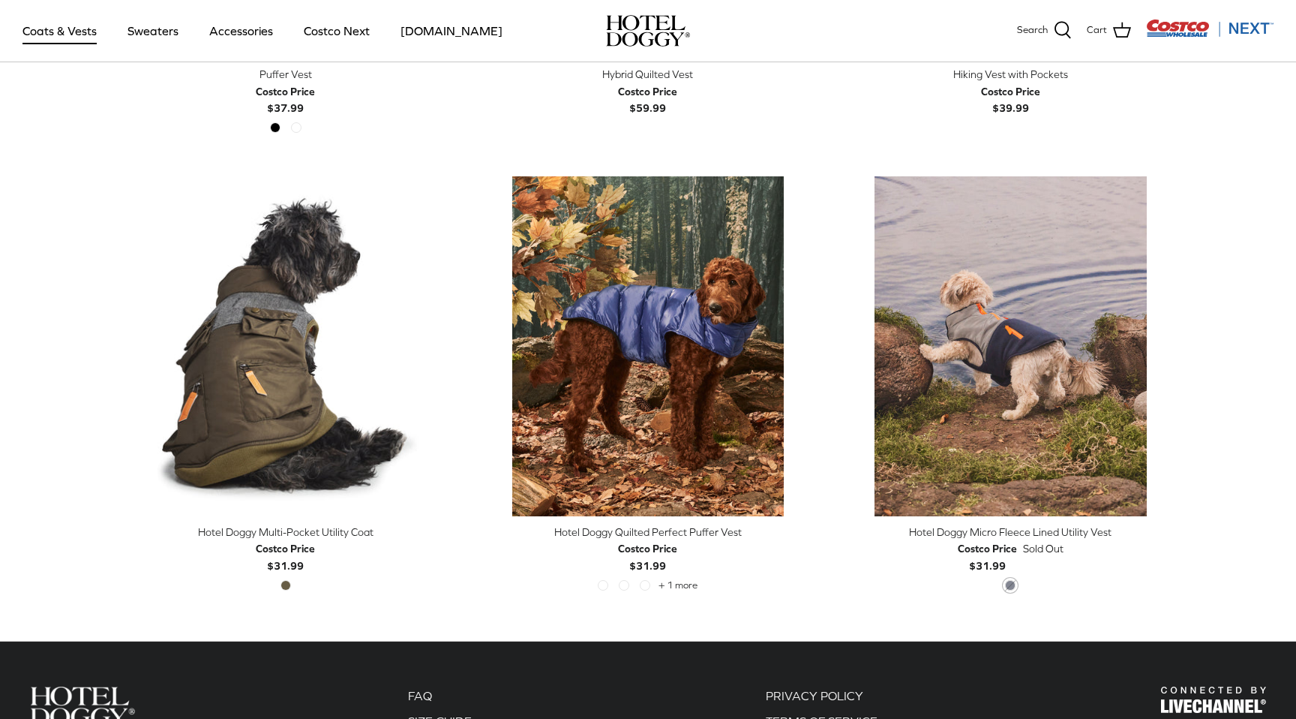
scroll to position [3012, 0]
